Goal: Navigation & Orientation: Find specific page/section

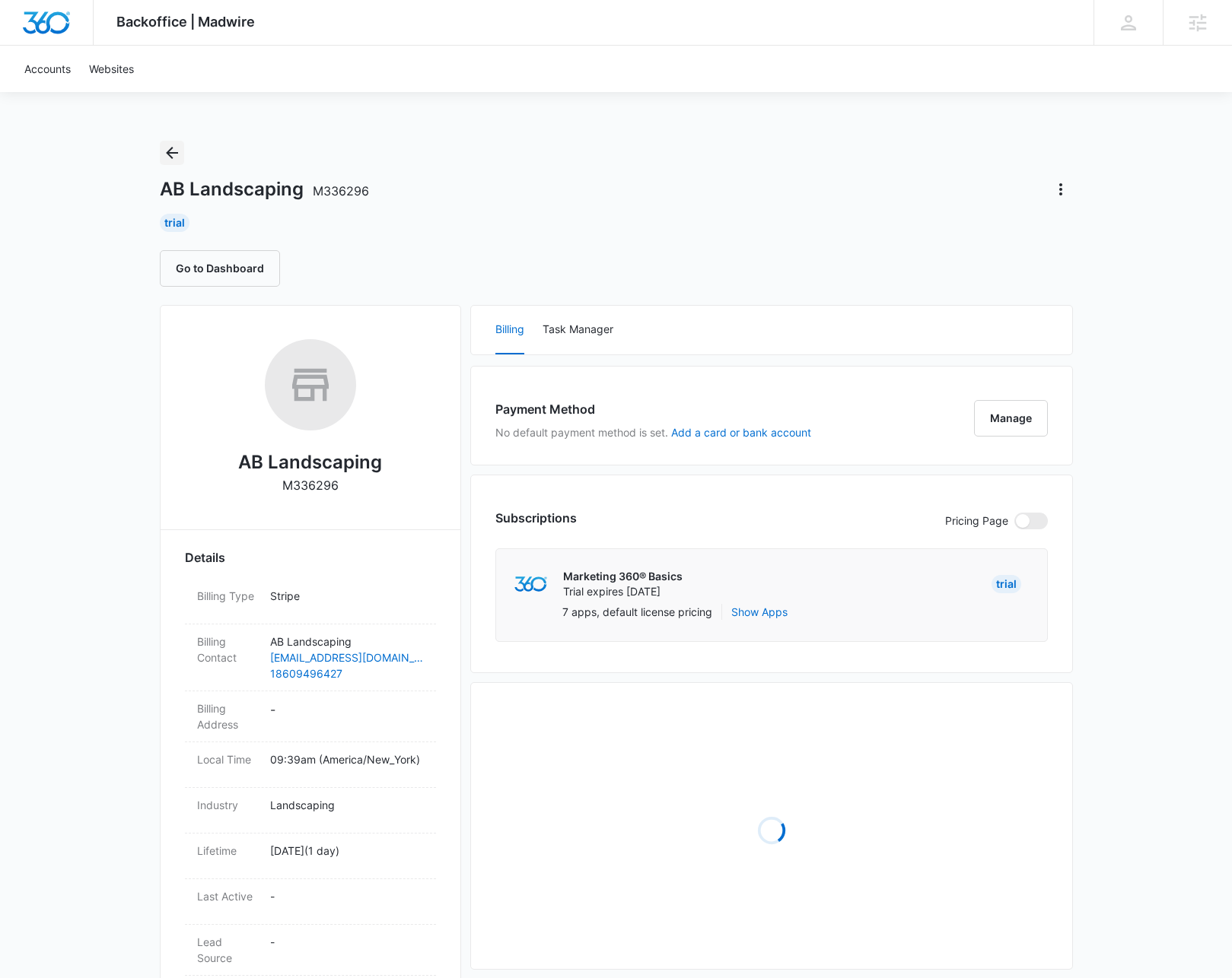
click at [171, 151] on icon "Back" at bounding box center [171, 152] width 18 height 18
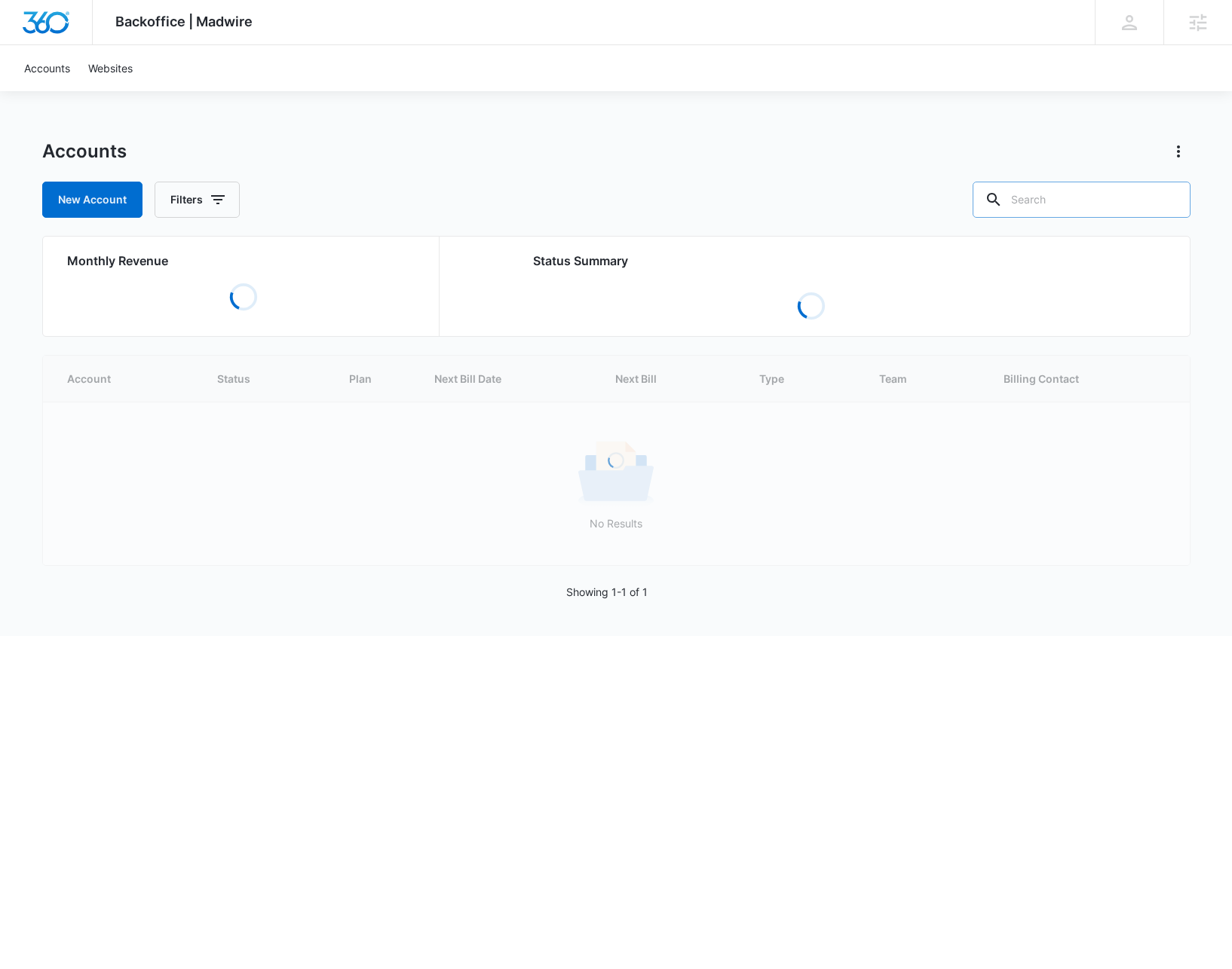
click at [1108, 207] on input "text" at bounding box center [1081, 199] width 218 height 36
type input "haul"
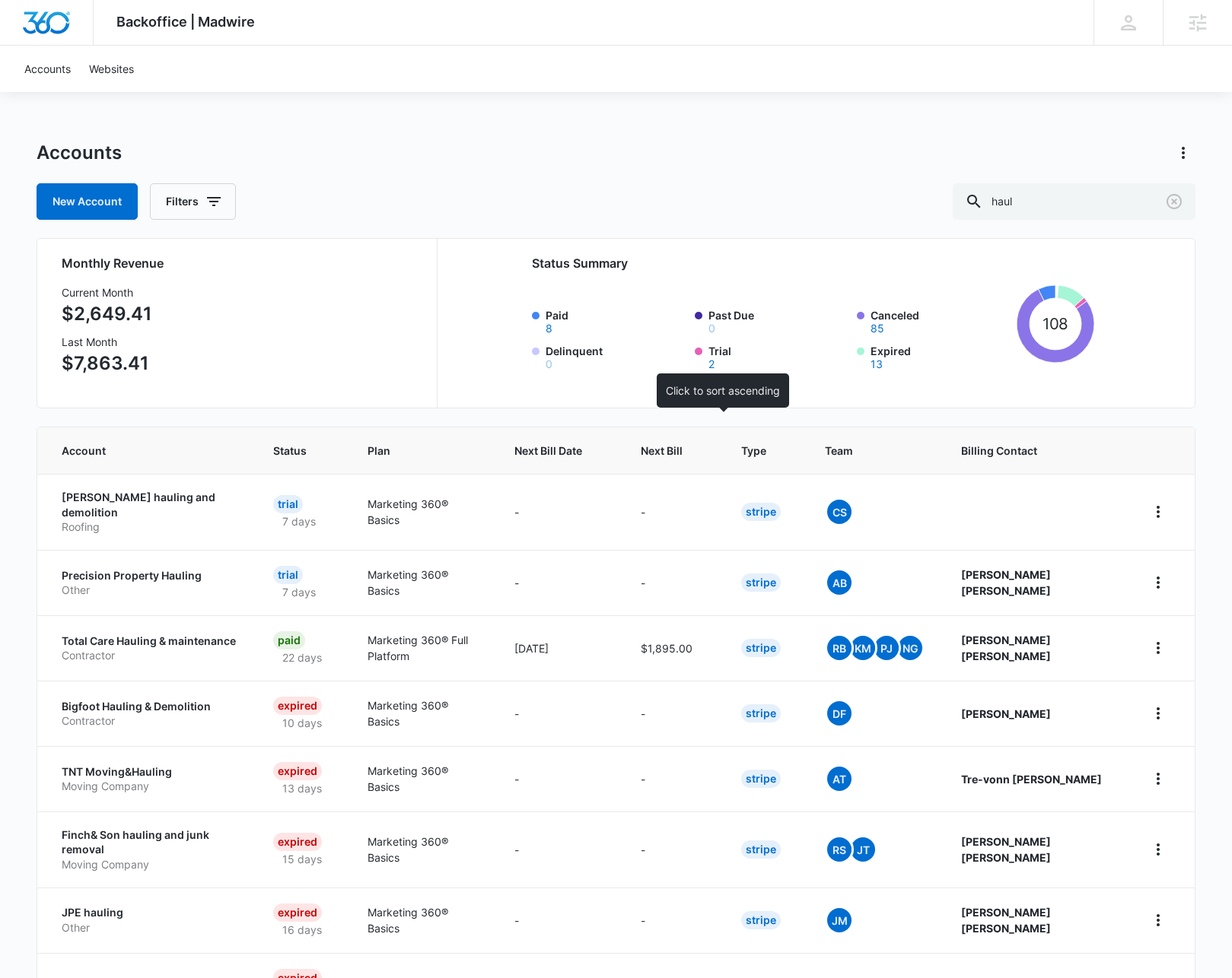
click at [717, 433] on th "Next Bill" at bounding box center [672, 450] width 101 height 46
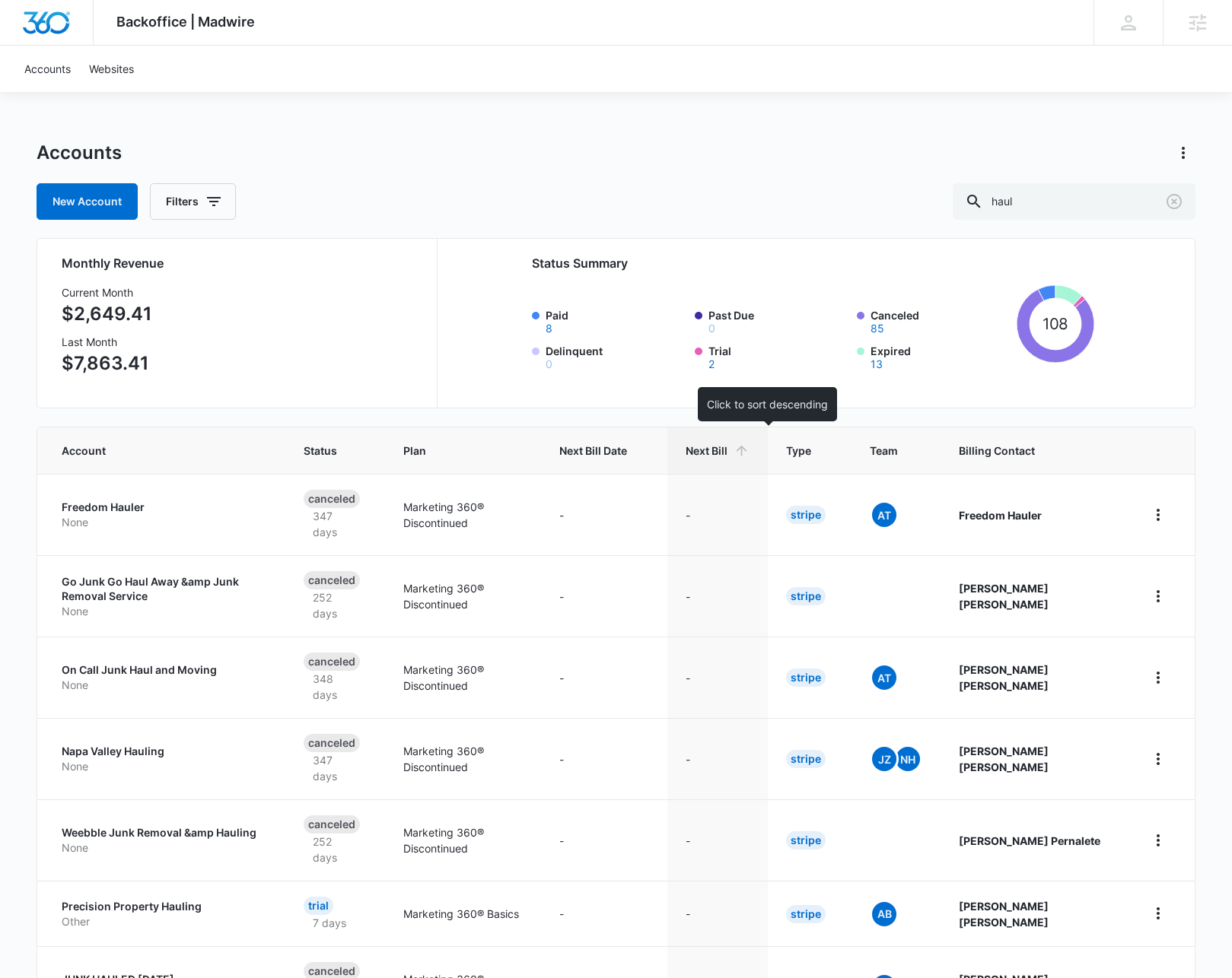
click at [727, 449] on span "Next Bill" at bounding box center [706, 450] width 42 height 16
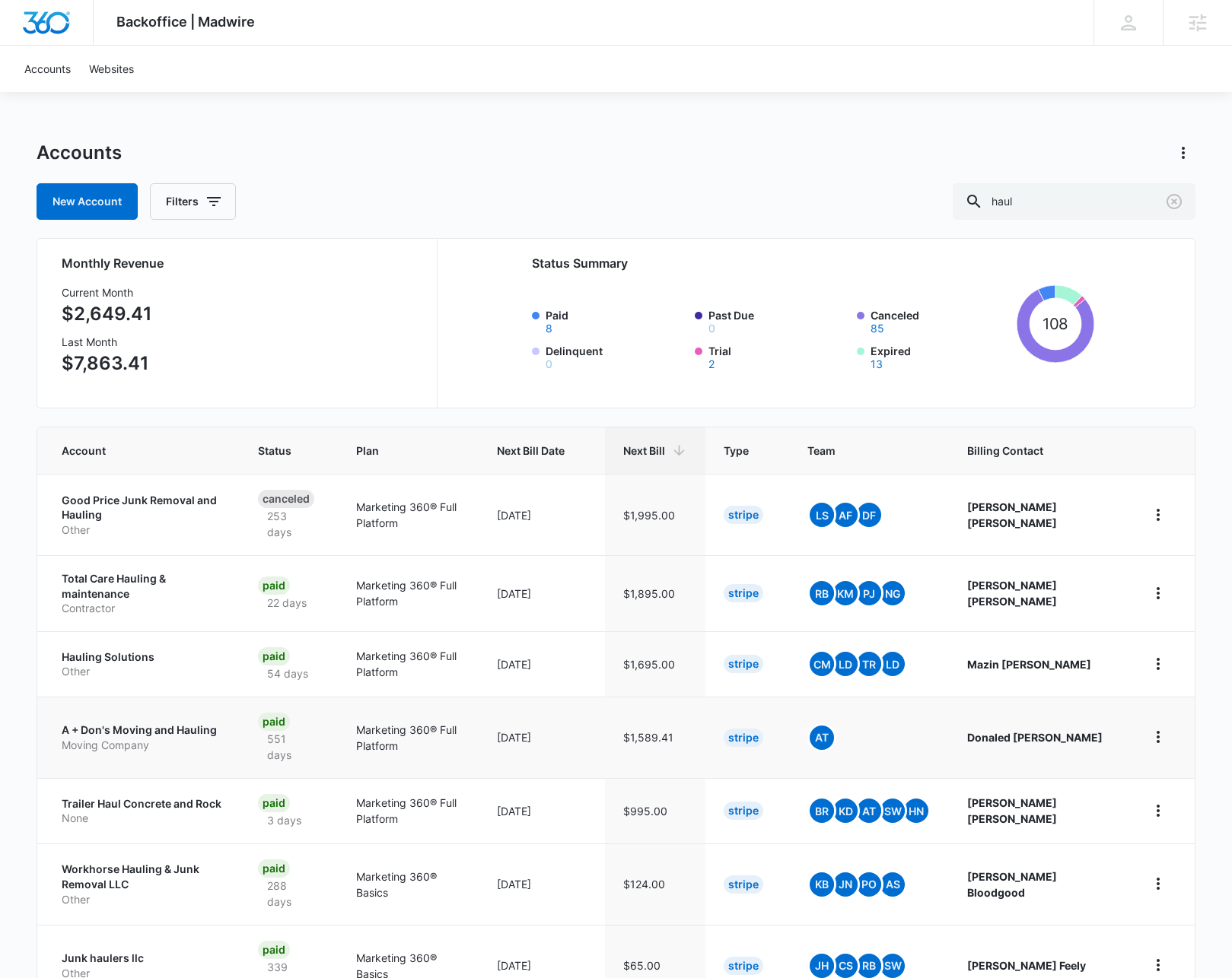
click at [148, 722] on p "A + Don's Moving and Hauling" at bounding box center [142, 730] width 160 height 15
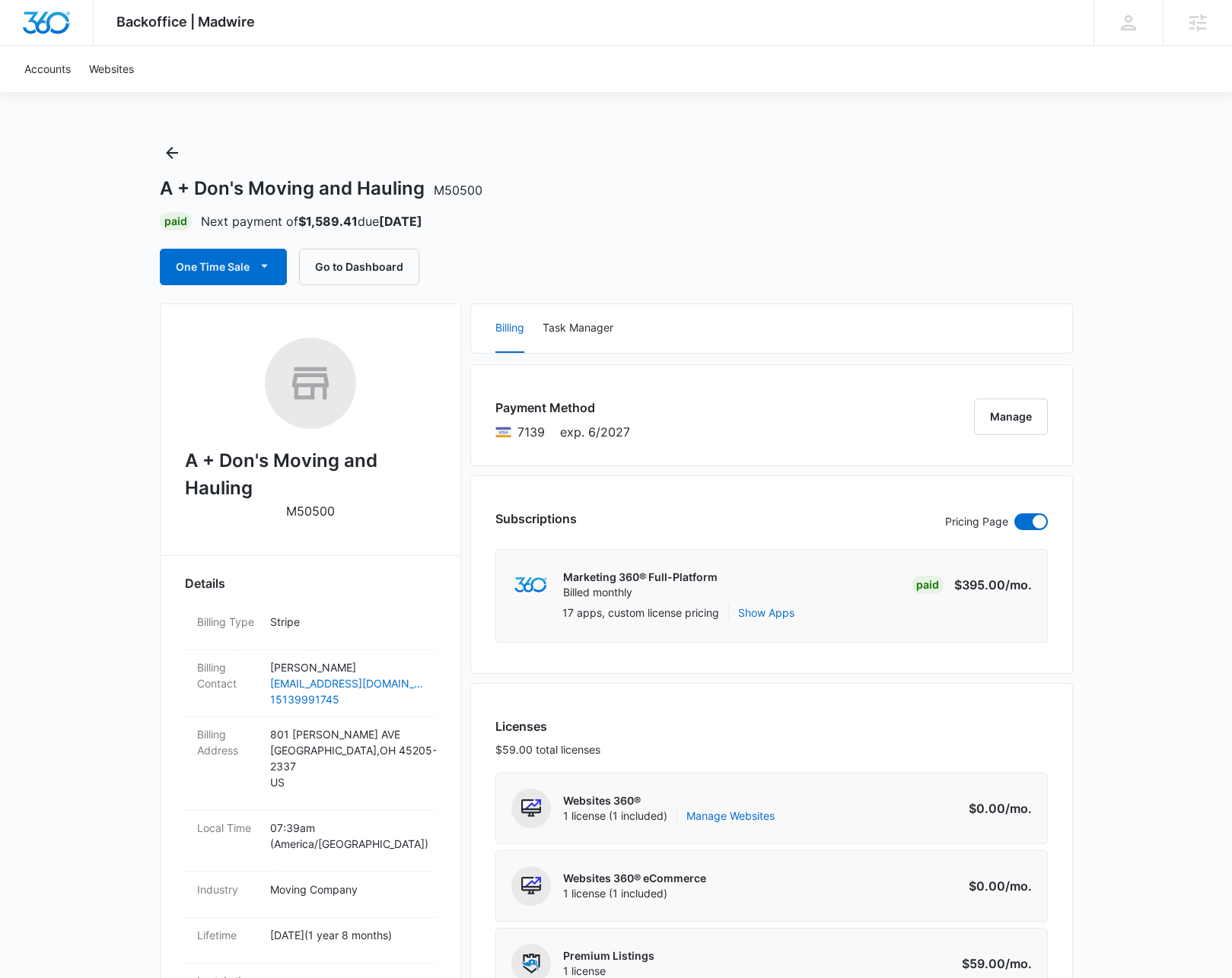
click at [259, 465] on h2 "A + Don's Moving and Hauling" at bounding box center [310, 474] width 251 height 54
copy h2 "A + Don's Moving and Hauling"
click at [364, 266] on button "Go to Dashboard" at bounding box center [359, 267] width 120 height 37
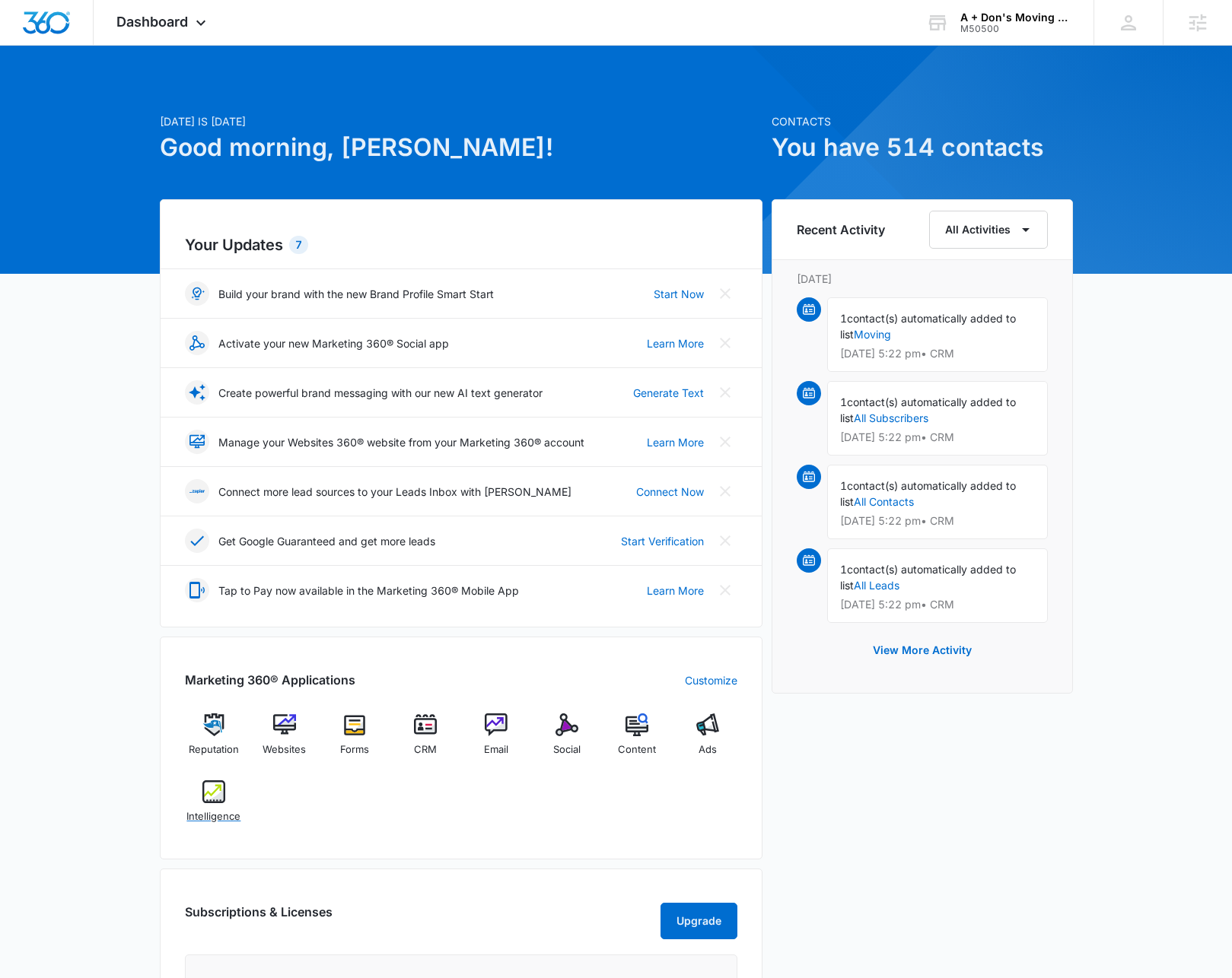
drag, startPoint x: 209, startPoint y: 785, endPoint x: 218, endPoint y: 777, distance: 12.0
click at [210, 785] on img at bounding box center [213, 792] width 23 height 23
